Goal: Communication & Community: Connect with others

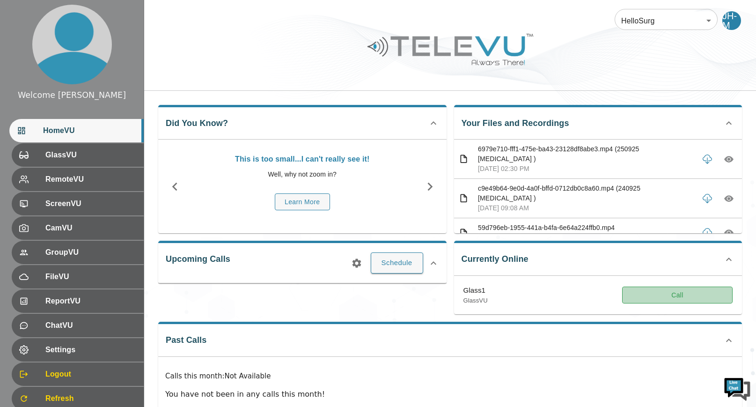
click at [672, 295] on button "Call" at bounding box center [677, 294] width 110 height 17
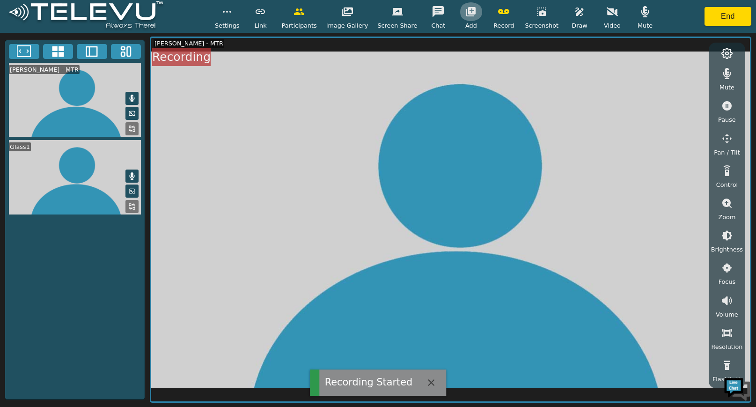
click at [468, 12] on icon "button" at bounding box center [470, 11] width 11 height 11
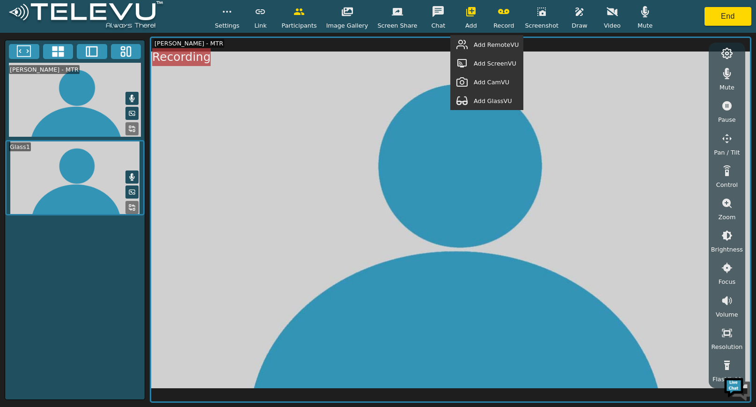
click at [488, 101] on span "Add GlassVU" at bounding box center [493, 100] width 38 height 9
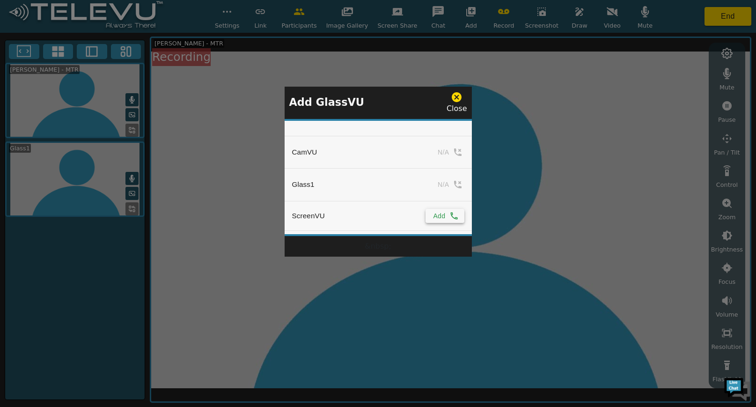
click at [449, 217] on icon "simple table" at bounding box center [453, 215] width 9 height 9
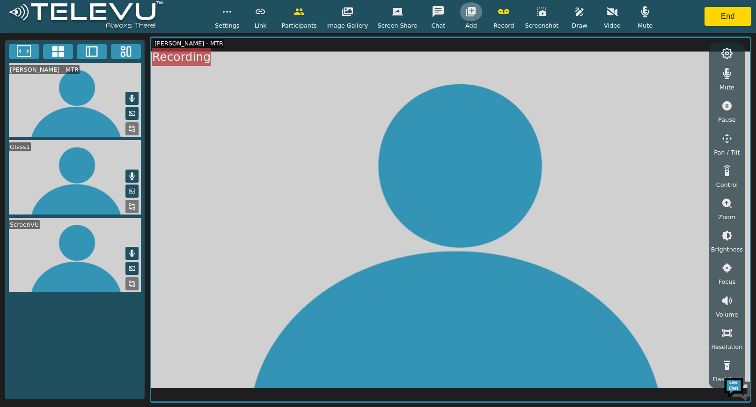
click at [466, 13] on icon "button" at bounding box center [470, 11] width 9 height 9
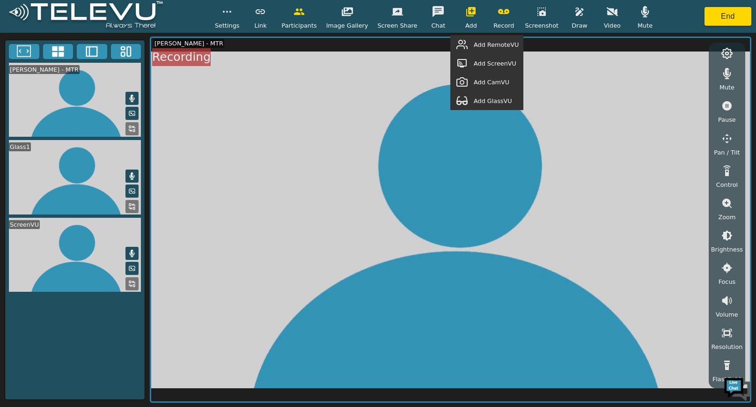
click at [474, 47] on button "button" at bounding box center [461, 44] width 23 height 19
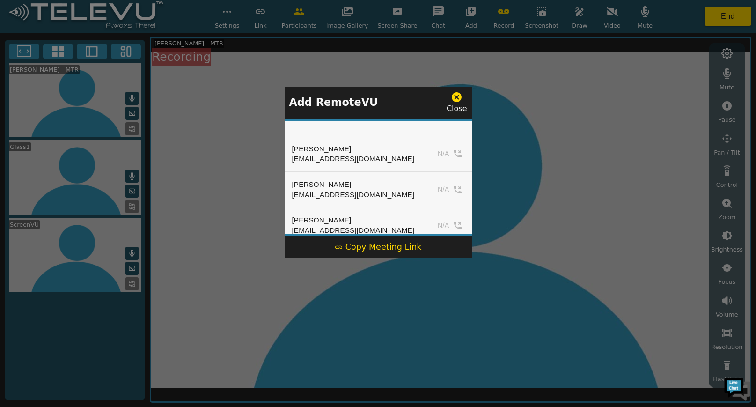
click at [379, 245] on div "Copy Meeting Link" at bounding box center [378, 246] width 87 height 12
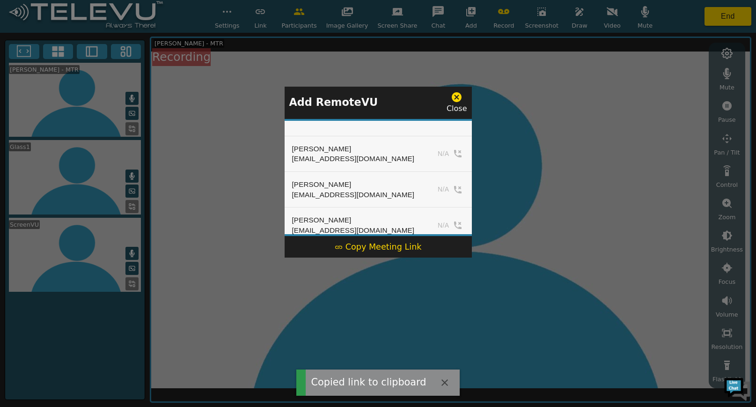
click at [460, 97] on icon at bounding box center [457, 97] width 10 height 10
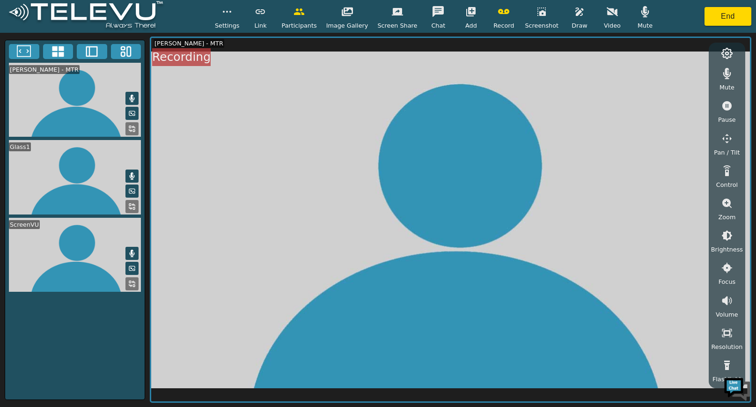
click at [131, 282] on icon at bounding box center [131, 283] width 7 height 7
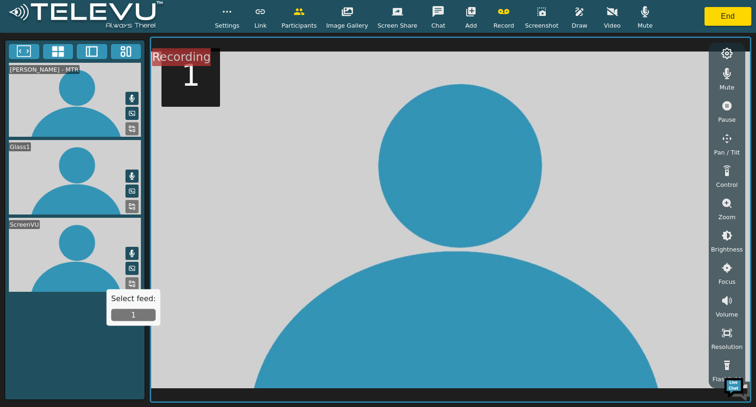
click at [142, 313] on button "1" at bounding box center [133, 315] width 44 height 12
